Goal: Find specific page/section: Find specific page/section

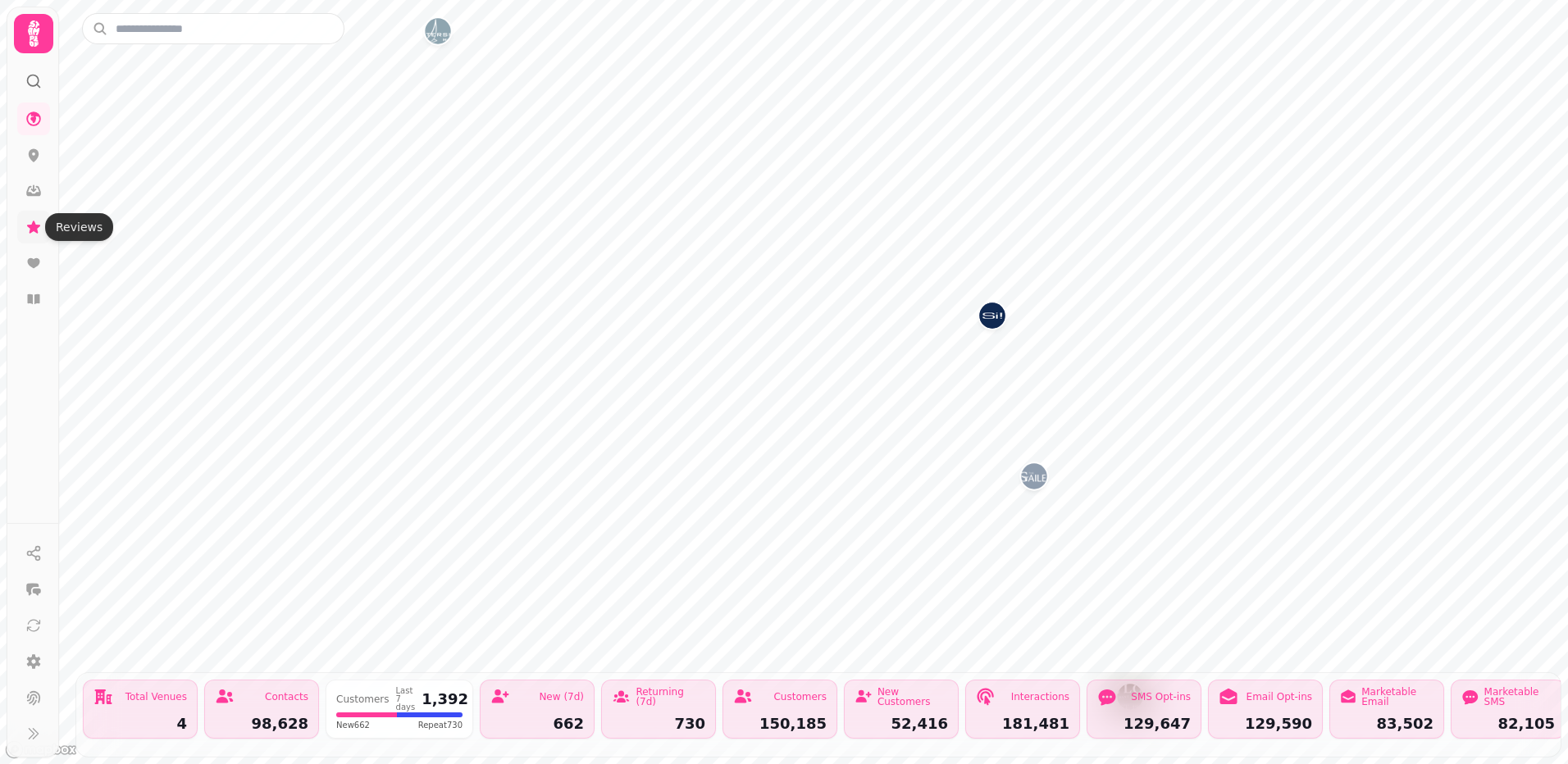
click at [35, 232] on icon at bounding box center [33, 227] width 13 height 13
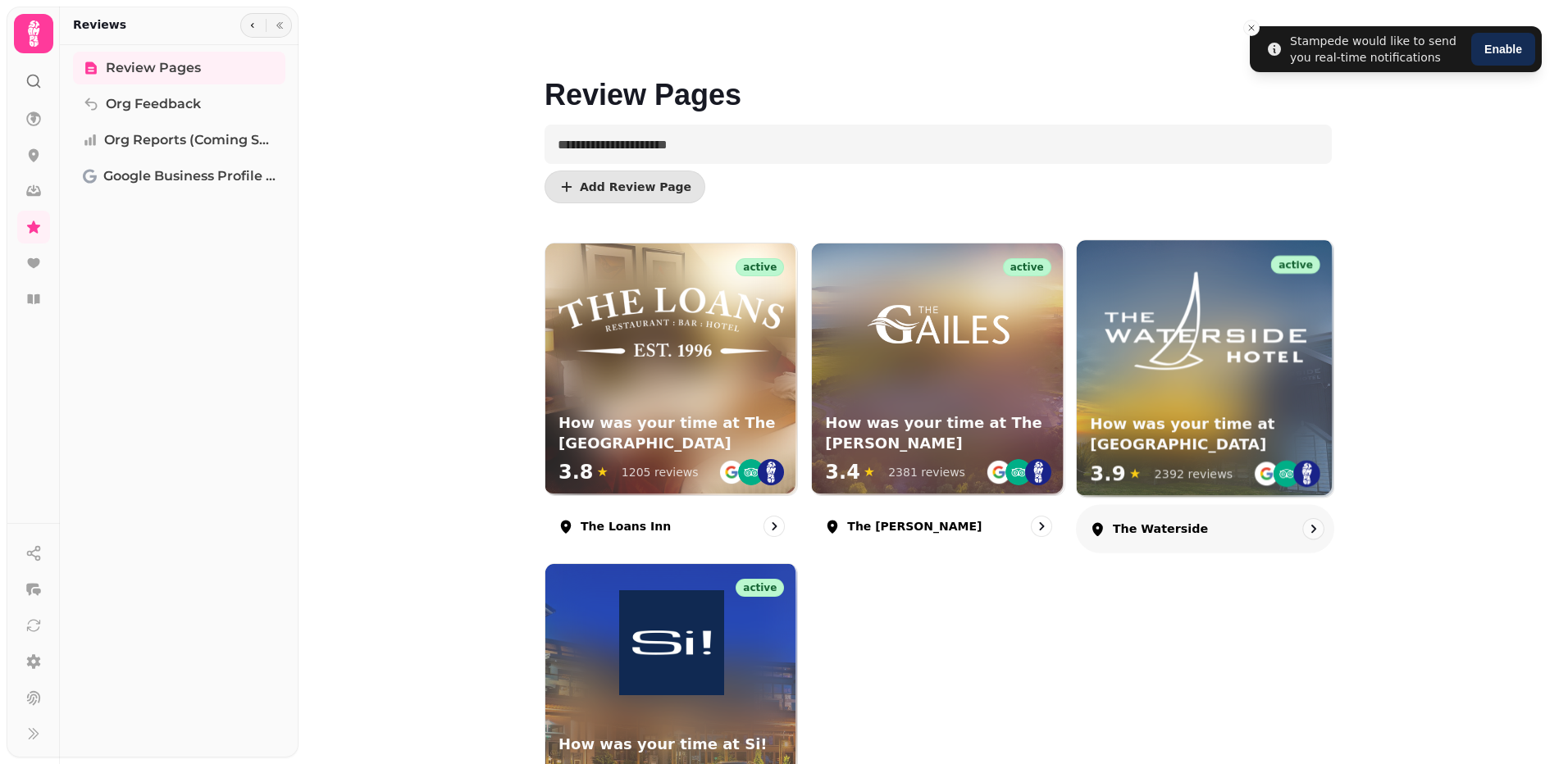
click at [1136, 324] on img at bounding box center [1204, 321] width 230 height 107
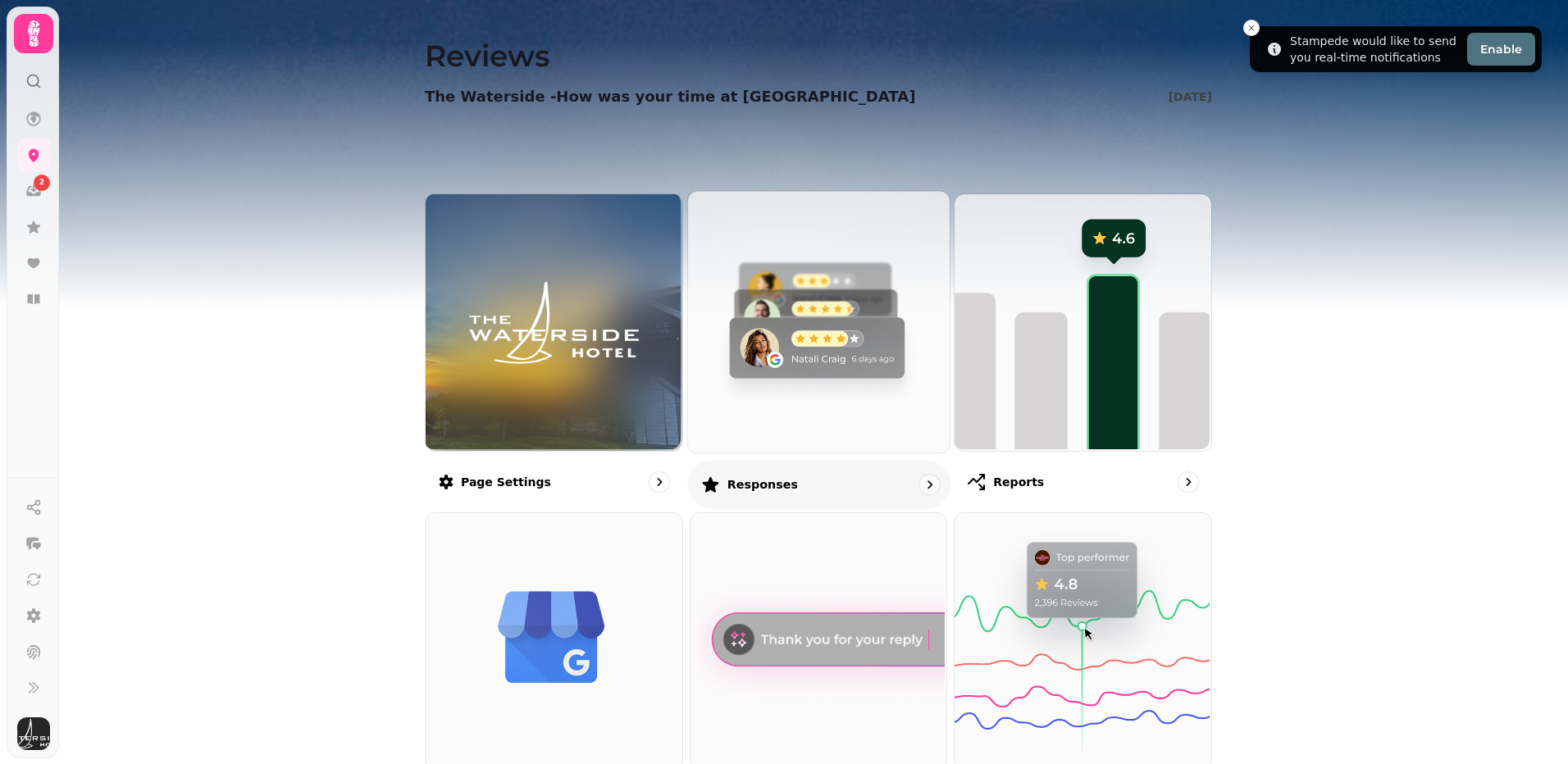
click at [804, 293] on img at bounding box center [816, 320] width 262 height 262
